Goal: Contribute content

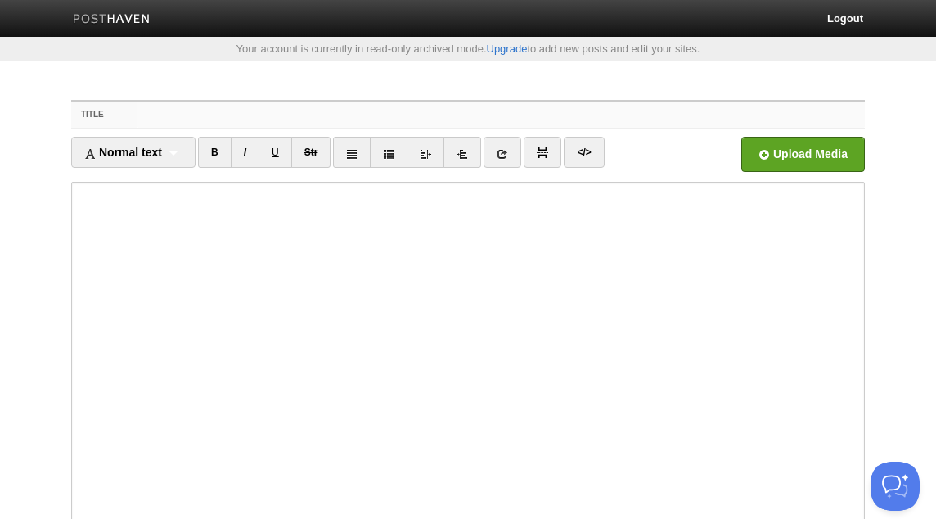
click at [578, 112] on input "Title" at bounding box center [501, 114] width 728 height 26
paste input "You Have to Know Your Shaykh! - [PERSON_NAME] as-[DEMOGRAPHIC_DATA]"
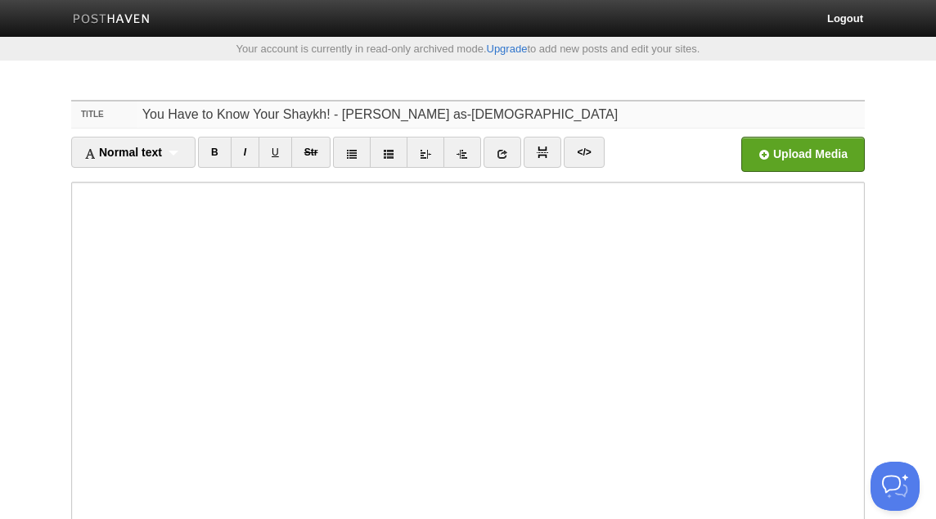
type input "You Have to Know Your Shaykh! - [PERSON_NAME] as-[DEMOGRAPHIC_DATA]"
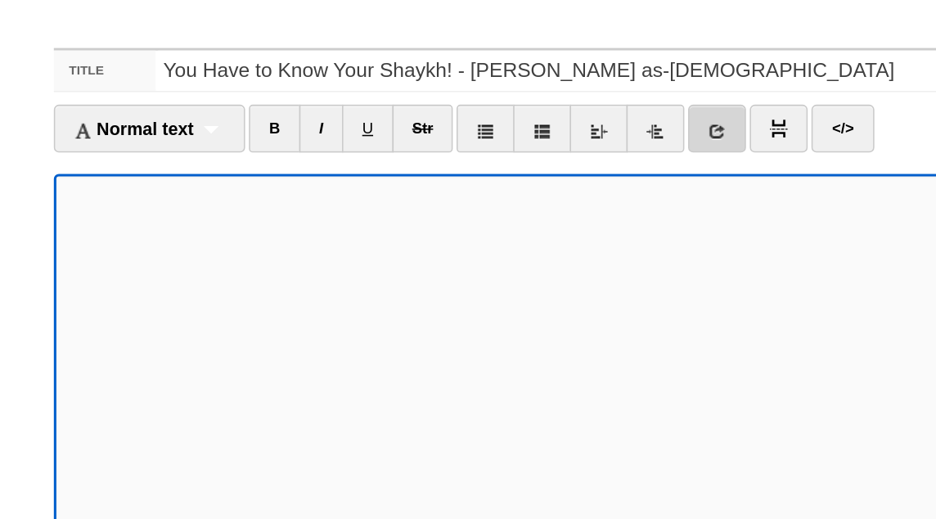
click at [511, 163] on link at bounding box center [503, 152] width 38 height 31
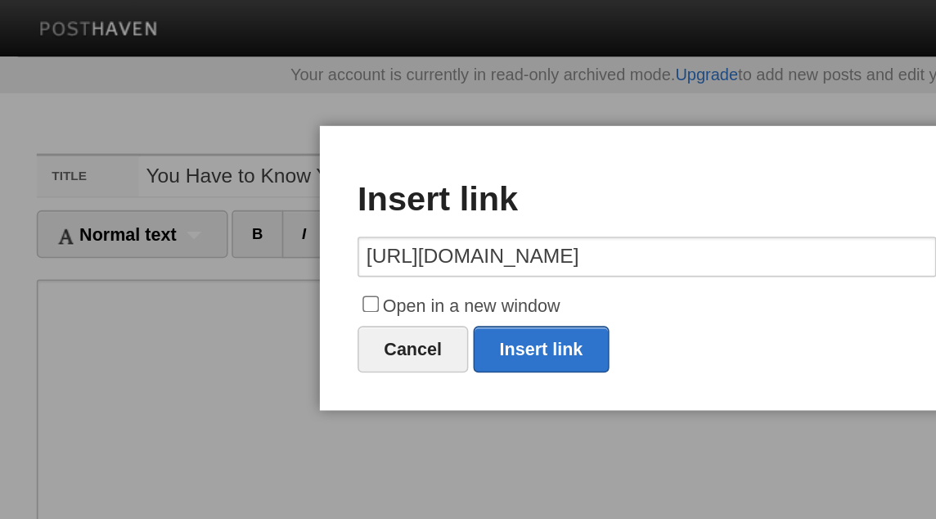
type input "[URL][DOMAIN_NAME]"
click at [413, 195] on label "Open in a new window" at bounding box center [468, 200] width 376 height 20
click at [294, 195] on input "Open in a new window" at bounding box center [288, 197] width 11 height 11
checkbox input "true"
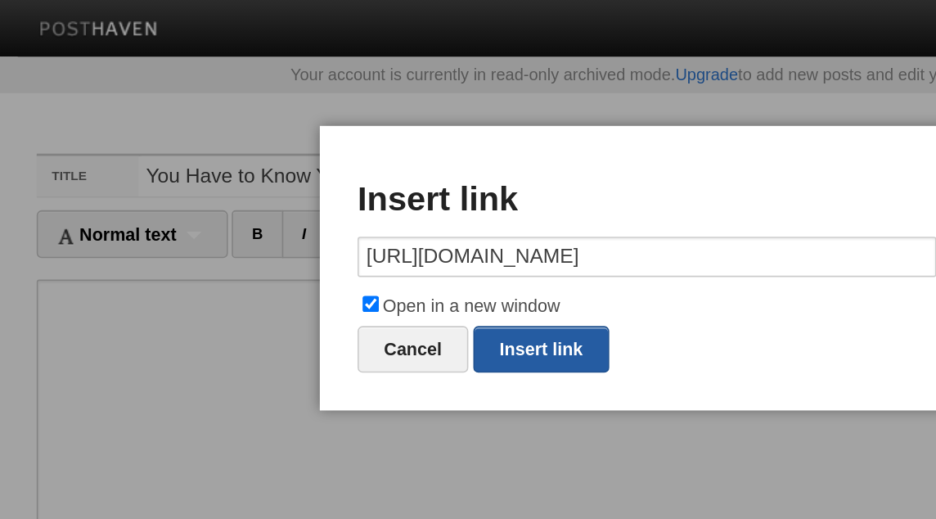
click at [421, 226] on link "Insert link" at bounding box center [399, 227] width 88 height 30
type input "https://"
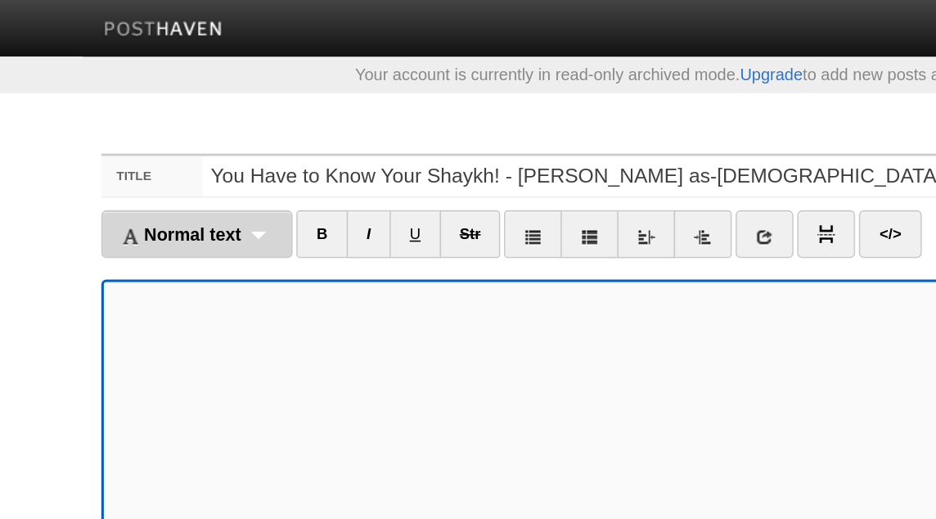
click at [169, 151] on div "Normal text Normal text Heading 1 Heading 2 Heading 3" at bounding box center [133, 152] width 124 height 31
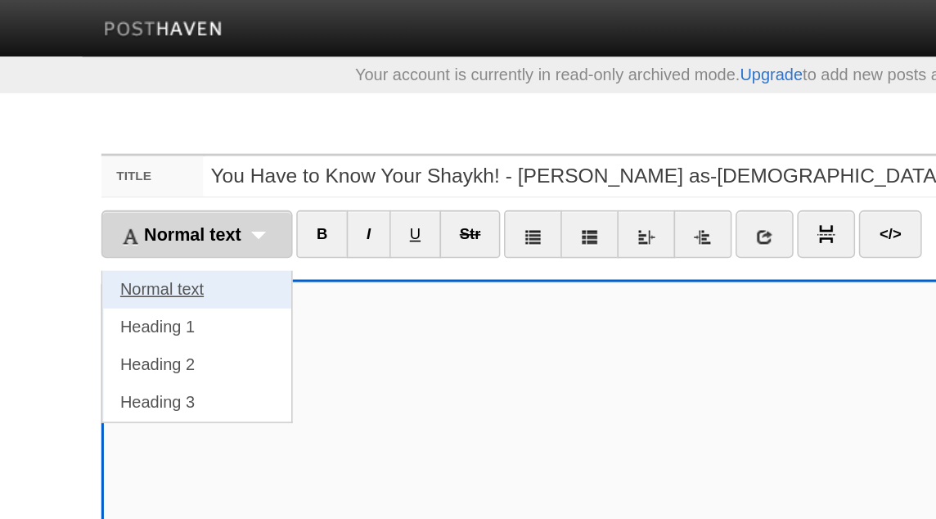
click at [149, 191] on link "Normal text" at bounding box center [133, 188] width 123 height 25
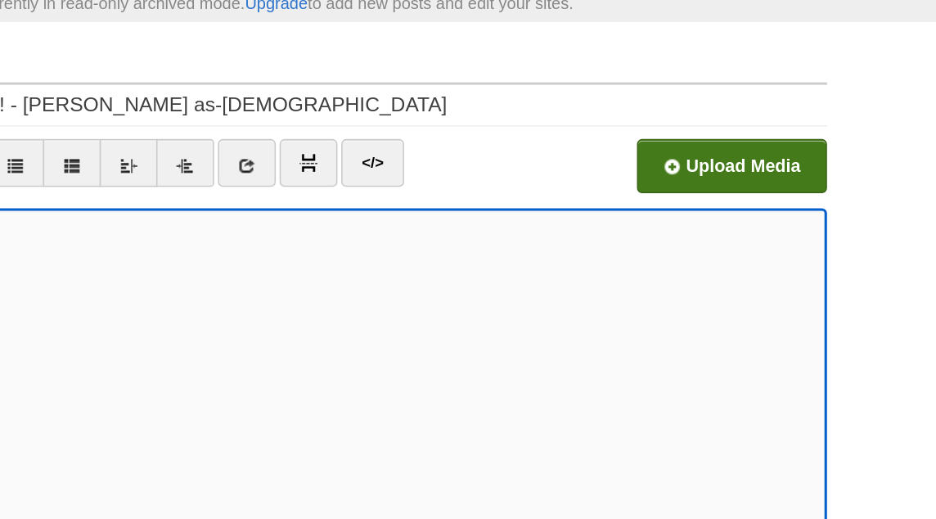
click at [801, 151] on input "file" at bounding box center [309, 158] width 1239 height 83
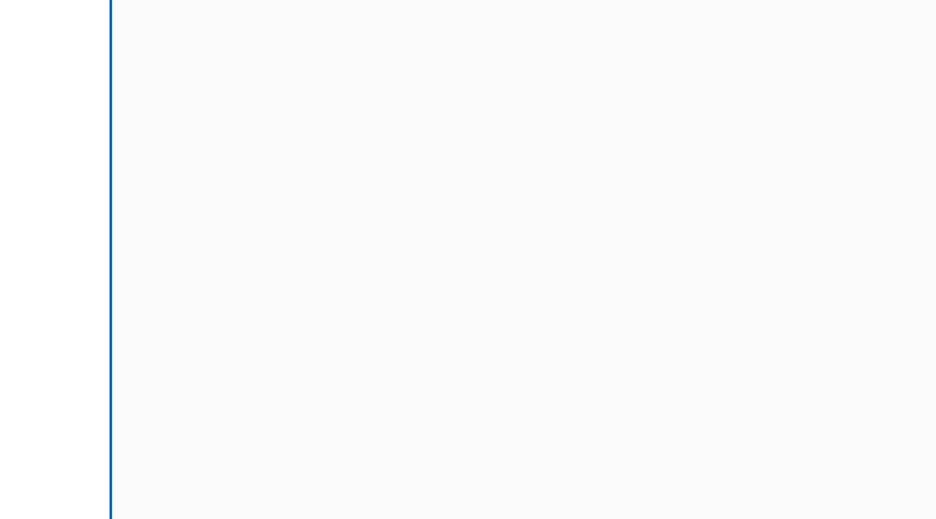
scroll to position [123, 0]
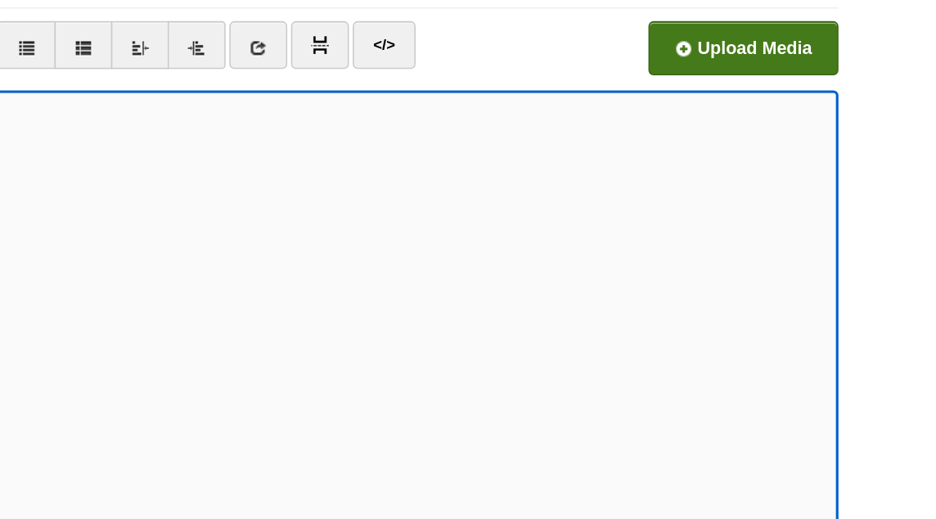
click at [796, 43] on input "file" at bounding box center [309, 35] width 1239 height 83
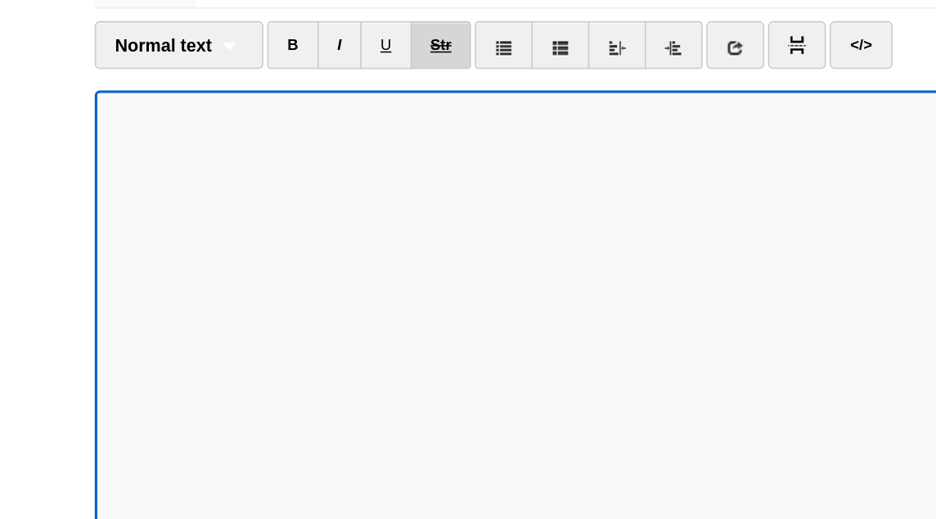
scroll to position [0, 0]
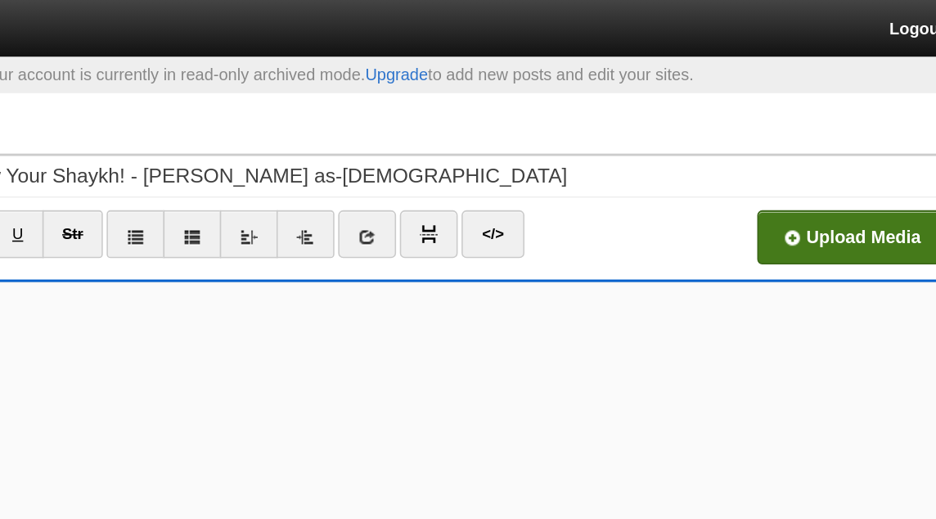
click at [750, 148] on input "file" at bounding box center [309, 158] width 1239 height 83
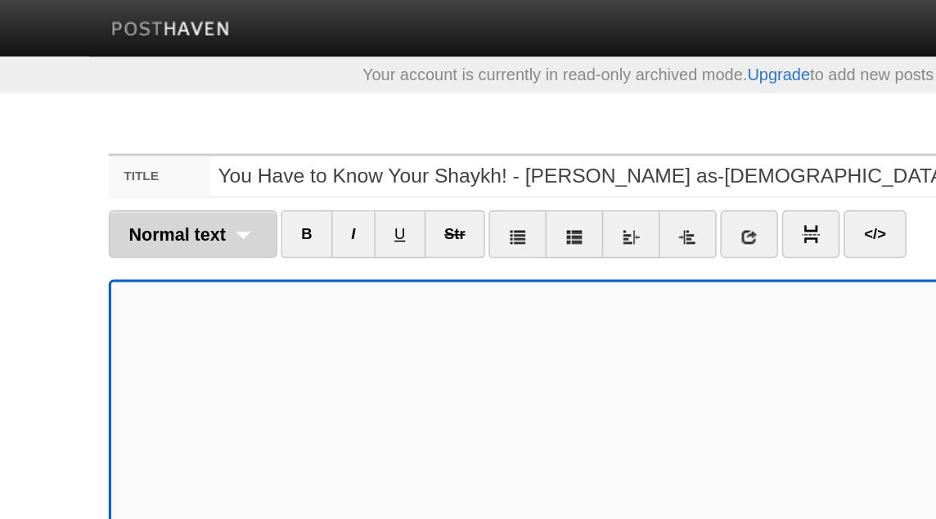
click at [164, 152] on div "Normal text Normal text Heading 1 Heading 2 Heading 3" at bounding box center [126, 152] width 110 height 31
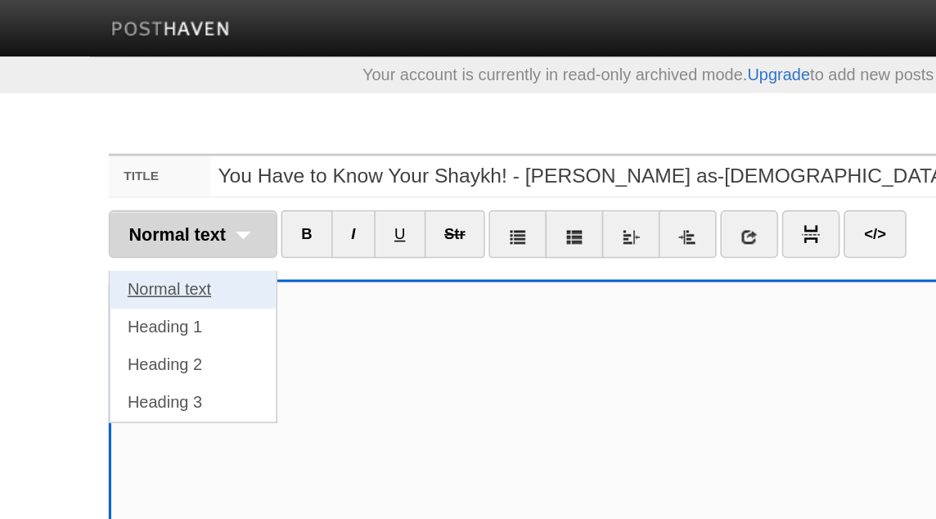
click at [137, 187] on link "Normal text" at bounding box center [126, 188] width 108 height 25
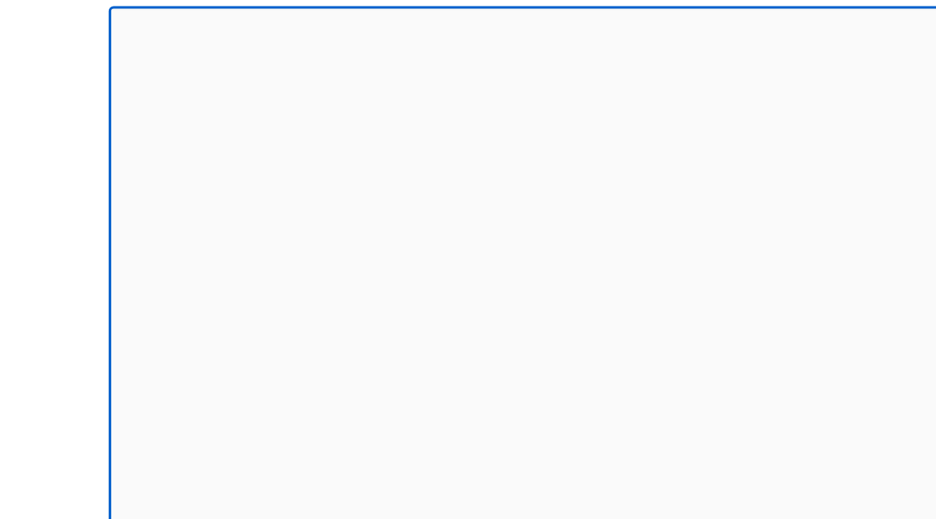
scroll to position [196, 0]
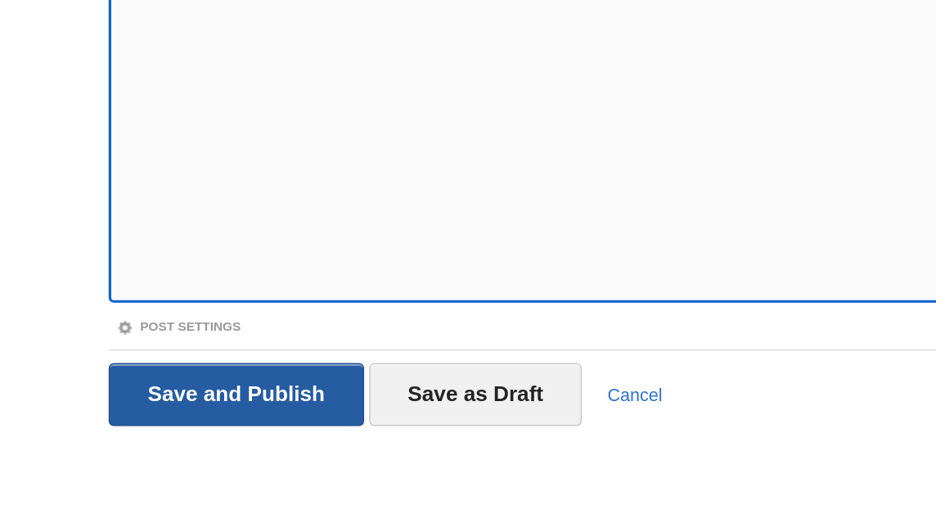
click at [172, 439] on input "Save and Publish" at bounding box center [154, 437] width 166 height 41
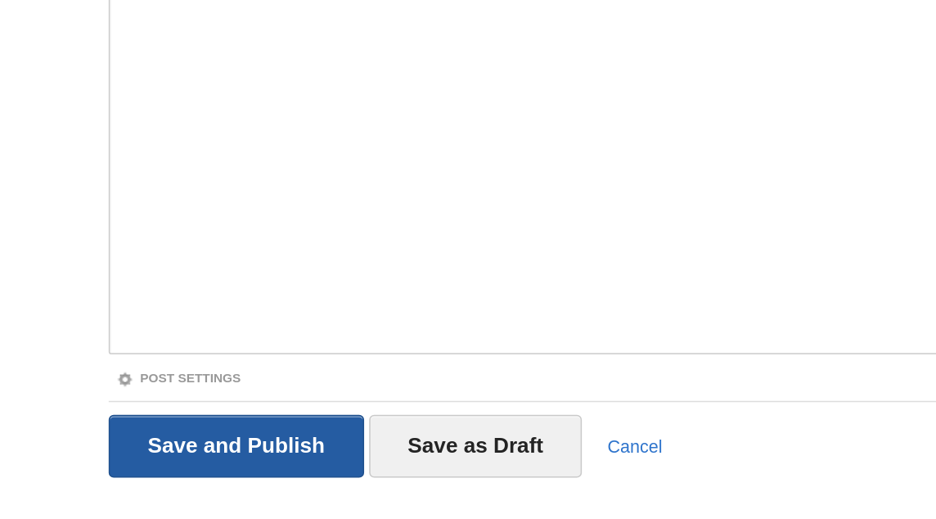
scroll to position [84, 0]
